Goal: Use online tool/utility: Utilize a website feature to perform a specific function

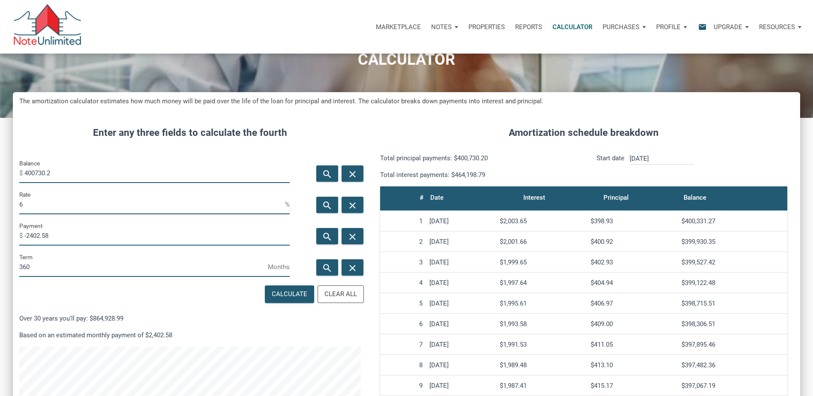
scroll to position [471, 787]
click at [265, 285] on button "Calculate" at bounding box center [289, 294] width 49 height 18
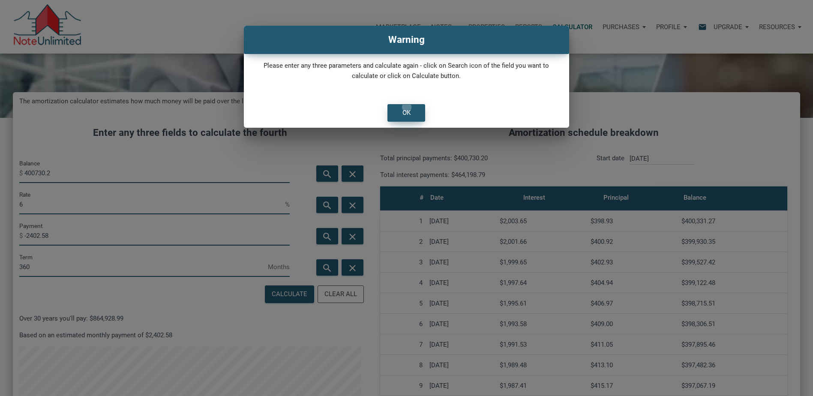
click at [407, 107] on div "OK" at bounding box center [406, 113] width 37 height 17
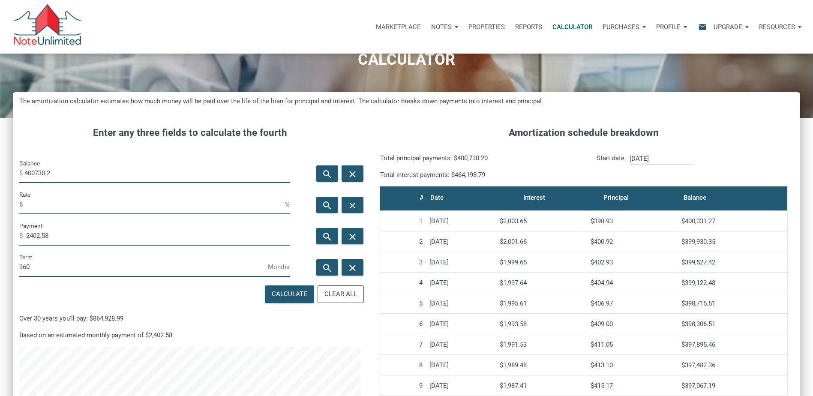
drag, startPoint x: 57, startPoint y: 171, endPoint x: -2, endPoint y: 169, distance: 58.7
click at [0, 169] on html "Marketplace Notes Dashboard Transactions Properties Reports Calculator Purchase…" at bounding box center [406, 155] width 813 height 396
type input "100000"
drag, startPoint x: 56, startPoint y: 236, endPoint x: 0, endPoint y: 236, distance: 55.7
click at [0, 236] on html "Marketplace Notes Dashboard Transactions Properties Reports Calculator Purchase…" at bounding box center [406, 155] width 813 height 396
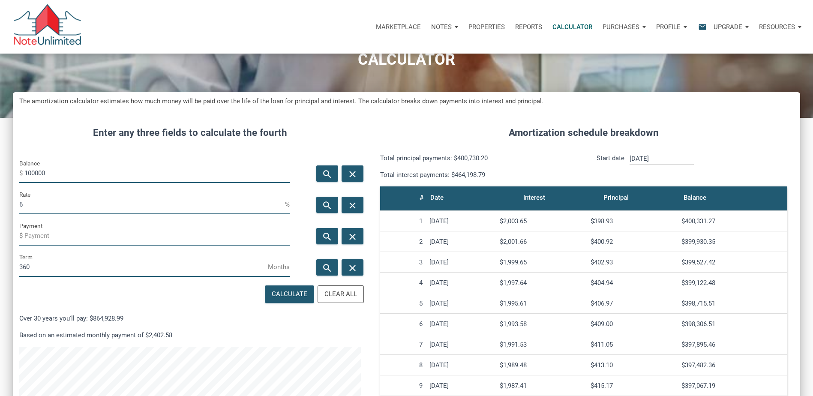
click at [54, 170] on input "100000" at bounding box center [156, 173] width 265 height 19
type input "1000000"
click at [96, 148] on div "Enter any three fields to calculate the fourth Balance $ 1000000 search close R…" at bounding box center [190, 338] width 354 height 450
click at [293, 295] on div "Calculate" at bounding box center [290, 294] width 36 height 10
type input "-5995.51"
